Goal: Information Seeking & Learning: Understand process/instructions

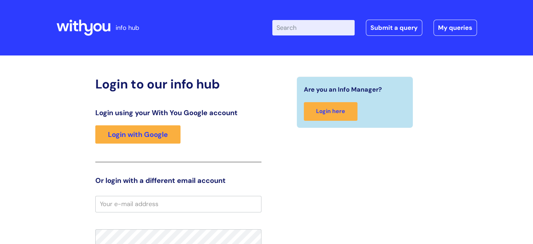
click at [307, 30] on input "Enter your search term here..." at bounding box center [313, 27] width 82 height 15
click at [332, 31] on input "birthday" at bounding box center [313, 27] width 82 height 15
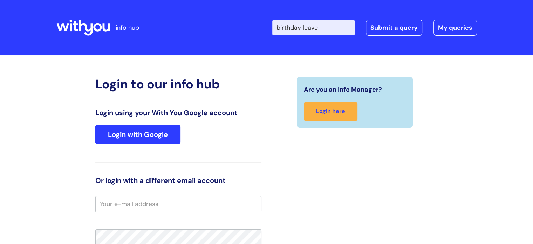
type input "birthday leave"
click at [137, 137] on link "Login with Google" at bounding box center [137, 134] width 85 height 18
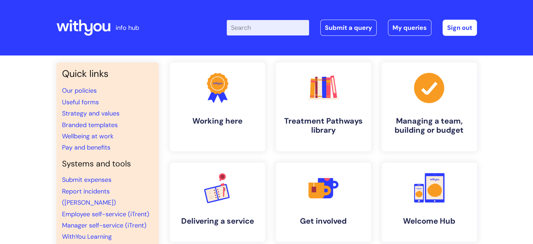
click at [267, 29] on input "Enter your search term here..." at bounding box center [268, 27] width 82 height 15
type input "birthday leav"
click button "Search" at bounding box center [0, 0] width 0 height 0
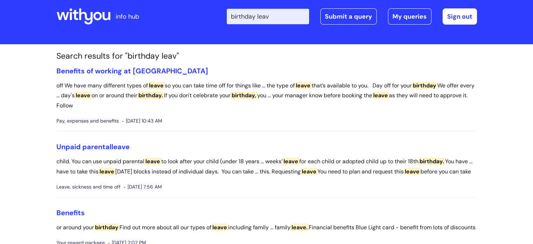
scroll to position [11, 0]
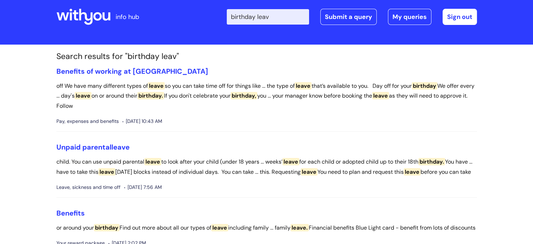
click at [109, 77] on li "Benefits of working at WithYou off We have many different types of leave so you…" at bounding box center [266, 99] width 421 height 65
click at [119, 70] on link "Benefits of working at [GEOGRAPHIC_DATA]" at bounding box center [132, 71] width 152 height 9
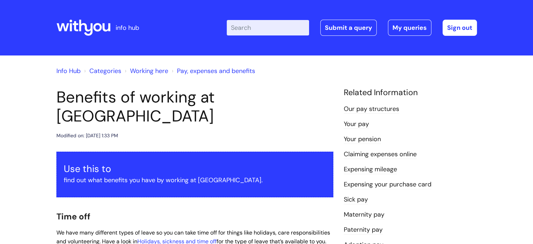
scroll to position [182, 0]
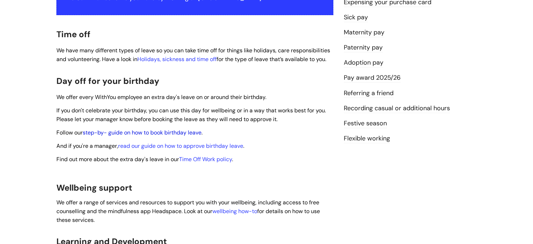
click at [168, 129] on link "step-by- guide on how to book birthday leave" at bounding box center [142, 132] width 119 height 7
